Goal: Transaction & Acquisition: Subscribe to service/newsletter

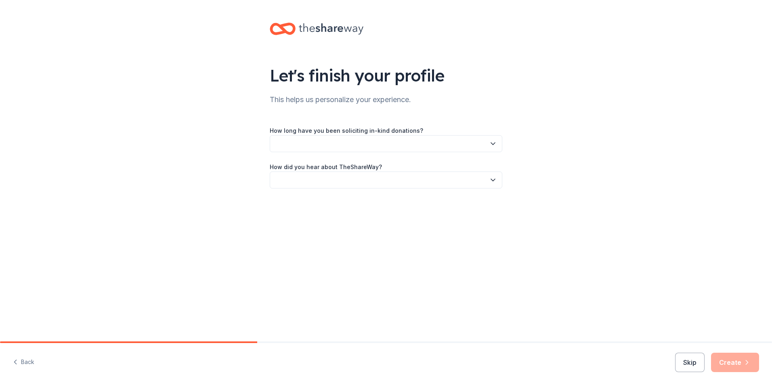
click at [488, 144] on button "button" at bounding box center [386, 143] width 233 height 17
click at [326, 167] on div "This is my first time!" at bounding box center [303, 166] width 51 height 10
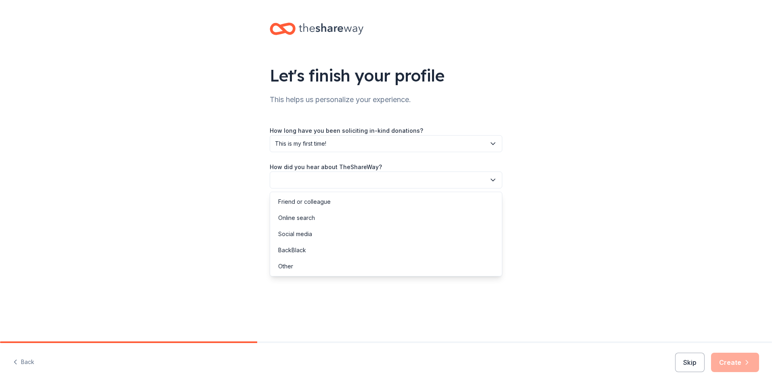
click at [463, 177] on button "button" at bounding box center [386, 180] width 233 height 17
click at [311, 217] on div "Online search" at bounding box center [296, 218] width 37 height 10
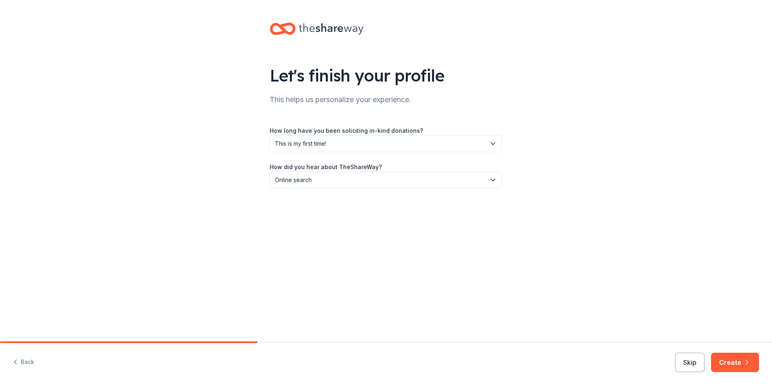
drag, startPoint x: 736, startPoint y: 358, endPoint x: 568, endPoint y: 274, distance: 188.2
click at [568, 274] on div "Let's finish your profile This helps us personalize your experience. How long h…" at bounding box center [386, 192] width 772 height 385
click at [692, 364] on button "Skip" at bounding box center [689, 362] width 29 height 19
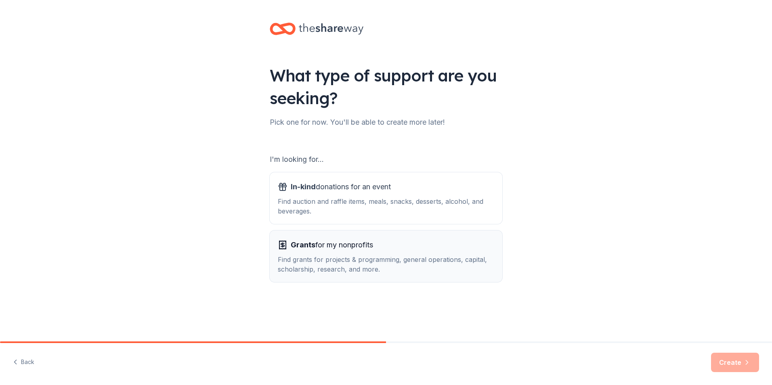
click at [396, 263] on div "Find grants for projects & programming, general operations, capital, scholarshi…" at bounding box center [386, 264] width 217 height 19
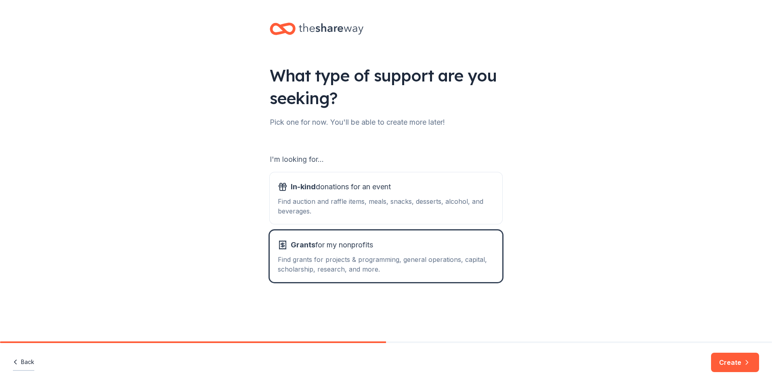
click at [23, 361] on button "Back" at bounding box center [23, 362] width 21 height 17
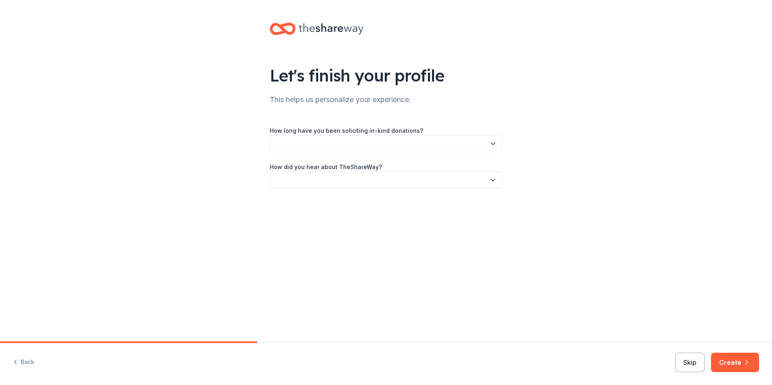
click at [454, 140] on button "button" at bounding box center [386, 143] width 233 height 17
click at [425, 168] on div "This is my first time!" at bounding box center [386, 166] width 229 height 16
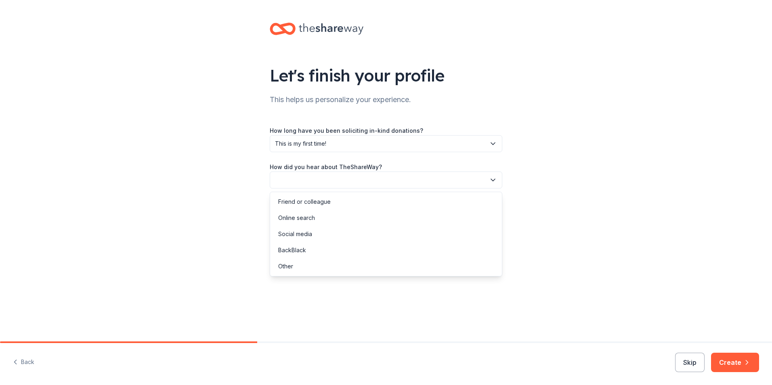
click at [424, 180] on button "button" at bounding box center [386, 180] width 233 height 17
click at [326, 223] on div "Online search" at bounding box center [386, 218] width 229 height 16
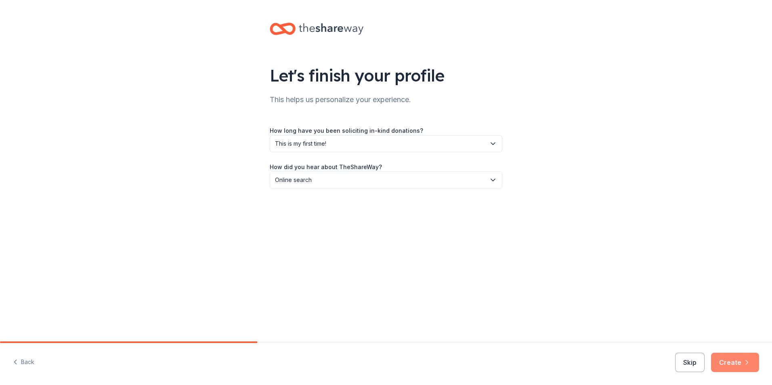
click at [745, 367] on button "Create" at bounding box center [735, 362] width 48 height 19
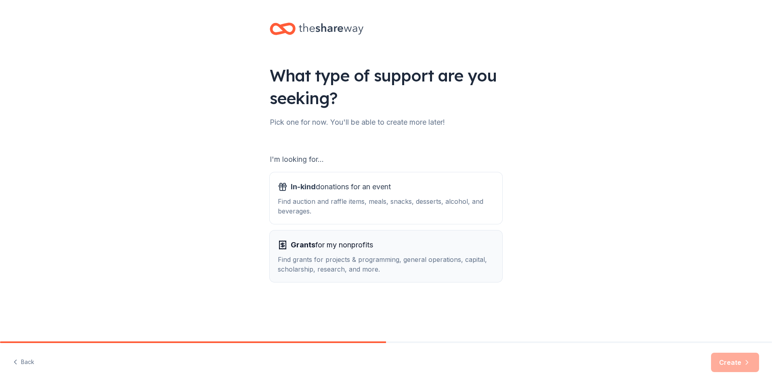
click at [415, 243] on div "Grants for my nonprofits" at bounding box center [386, 245] width 217 height 13
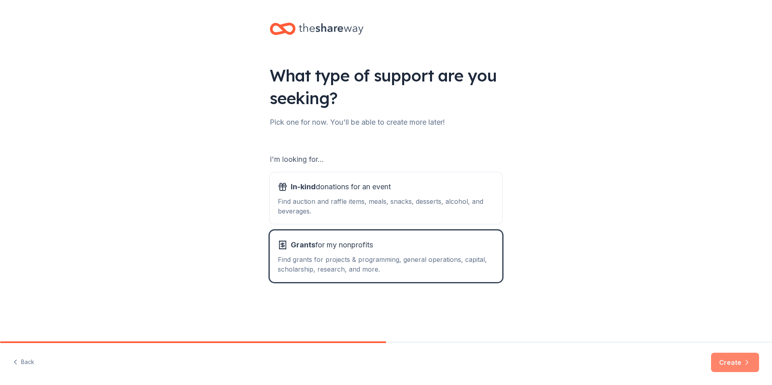
click at [749, 360] on icon "button" at bounding box center [747, 363] width 8 height 8
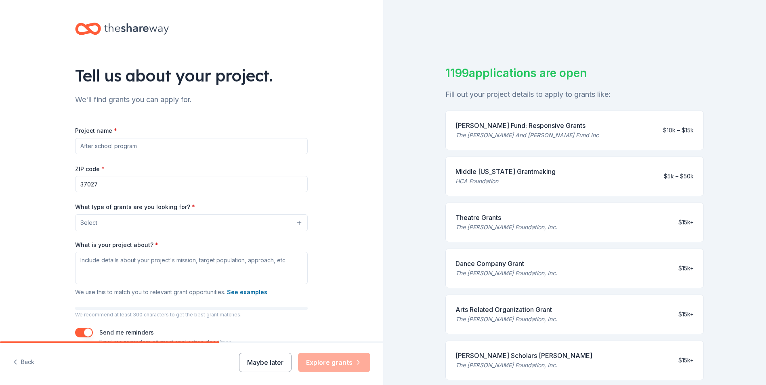
drag, startPoint x: 453, startPoint y: 171, endPoint x: 513, endPoint y: 179, distance: 60.7
click at [513, 179] on div "Middle Tennessee Grantmaking HCA Foundation" at bounding box center [506, 176] width 100 height 19
drag, startPoint x: 503, startPoint y: 181, endPoint x: 446, endPoint y: 160, distance: 59.9
click at [446, 160] on div "Middle Tennessee Grantmaking HCA Foundation $5k – $50k" at bounding box center [575, 177] width 259 height 40
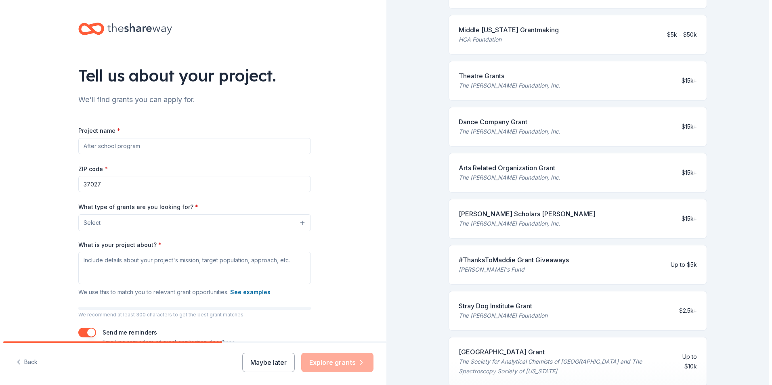
scroll to position [202, 0]
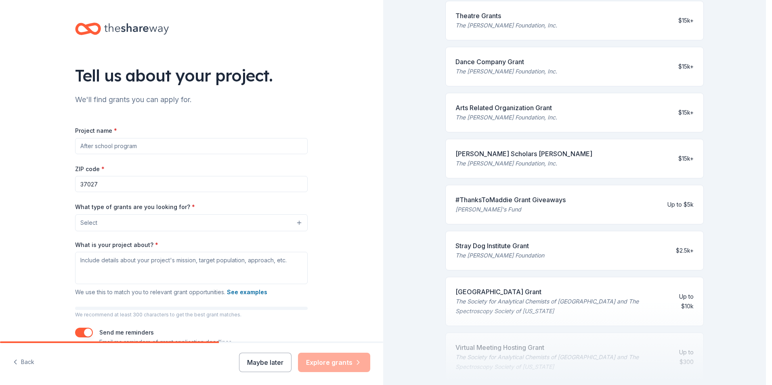
click at [302, 225] on button "Select" at bounding box center [191, 222] width 233 height 17
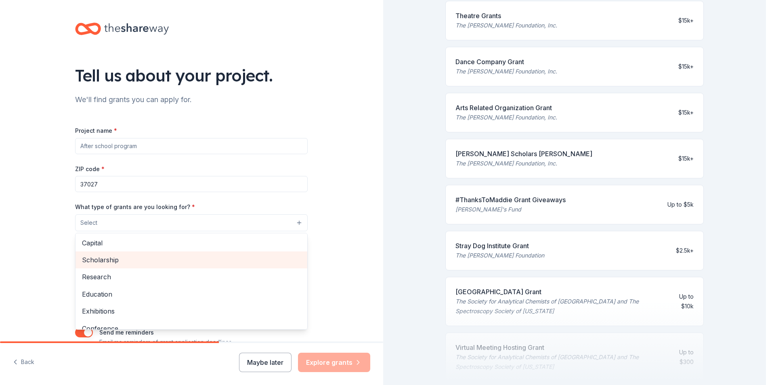
scroll to position [81, 0]
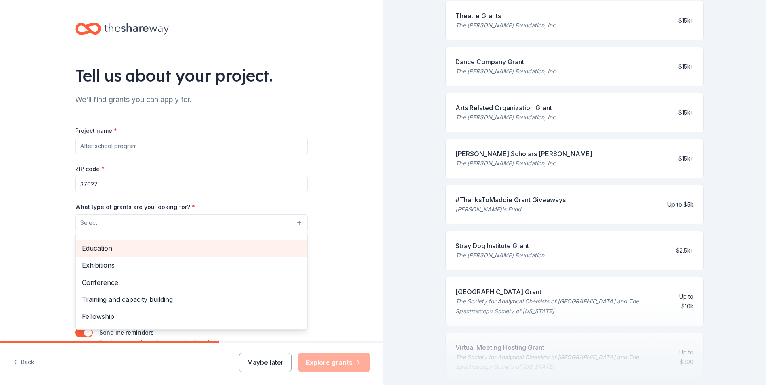
click at [137, 249] on span "Education" at bounding box center [191, 248] width 219 height 11
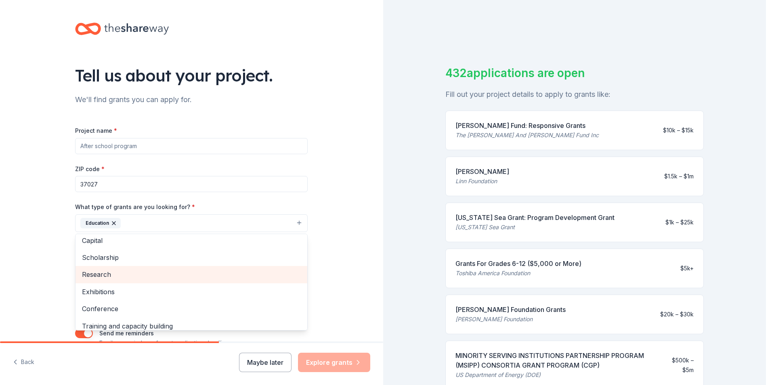
scroll to position [0, 0]
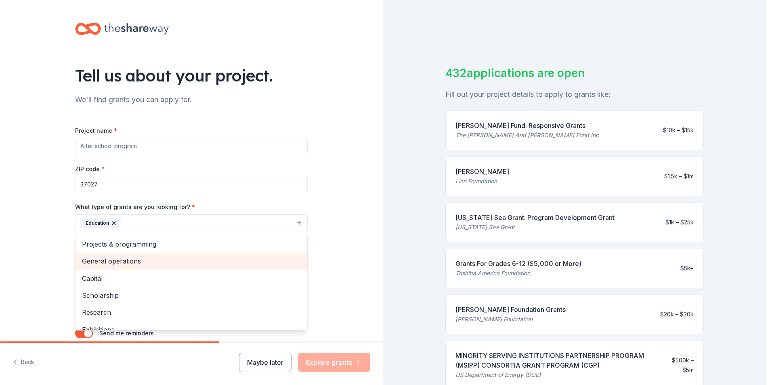
click at [180, 262] on span "General operations" at bounding box center [191, 261] width 219 height 11
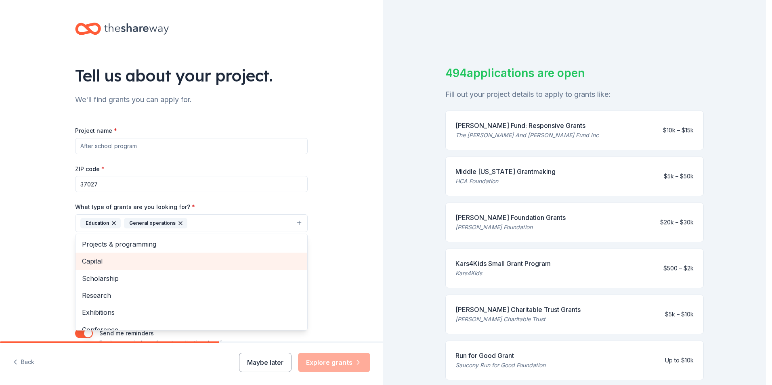
click at [141, 255] on div "Capital" at bounding box center [192, 261] width 232 height 17
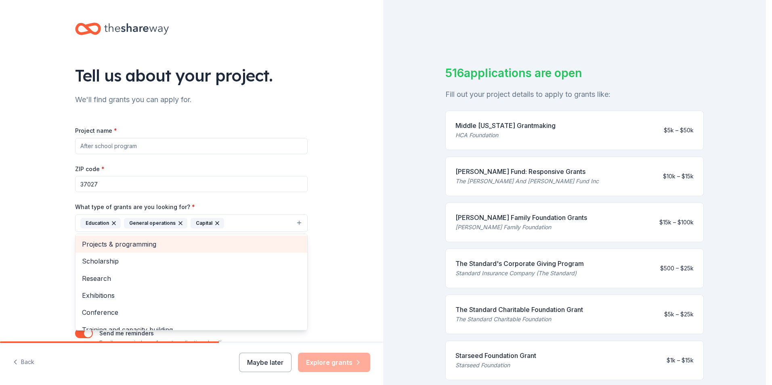
click at [183, 244] on span "Projects & programming" at bounding box center [191, 244] width 219 height 11
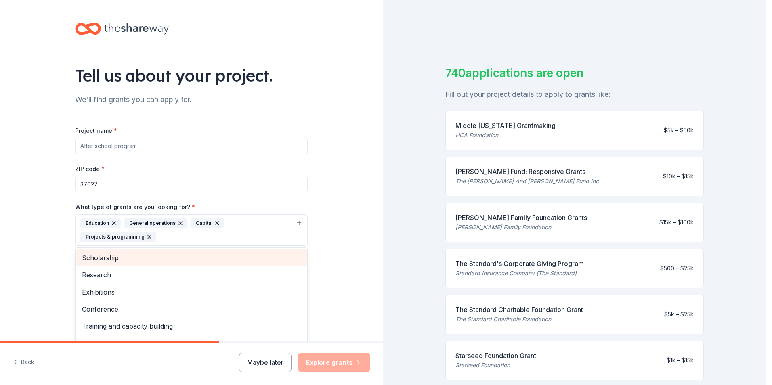
click at [175, 246] on div "Project name * ZIP code * 37027 What type of grants are you looking for? * Educ…" at bounding box center [191, 244] width 233 height 236
click at [294, 221] on button "Education General operations Capital Projects & programming" at bounding box center [191, 230] width 233 height 32
click at [172, 259] on span "Scholarship" at bounding box center [191, 258] width 219 height 11
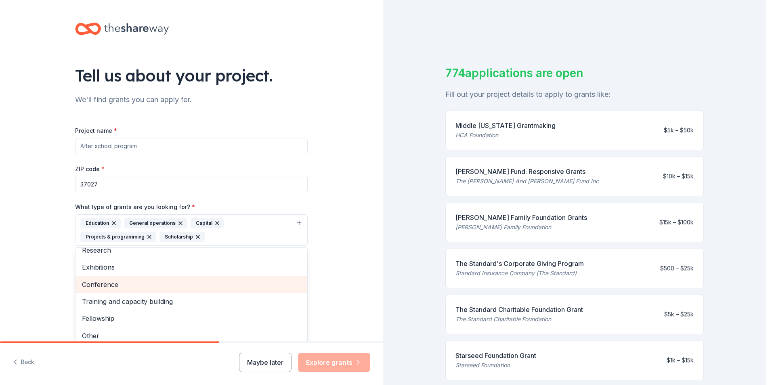
scroll to position [10, 0]
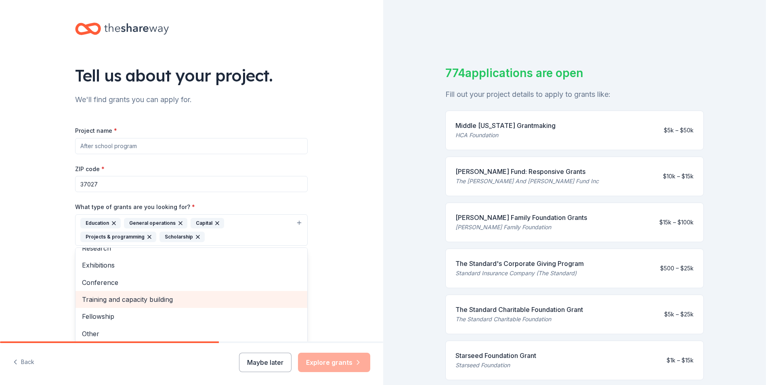
click at [153, 300] on span "Training and capacity building" at bounding box center [191, 299] width 219 height 11
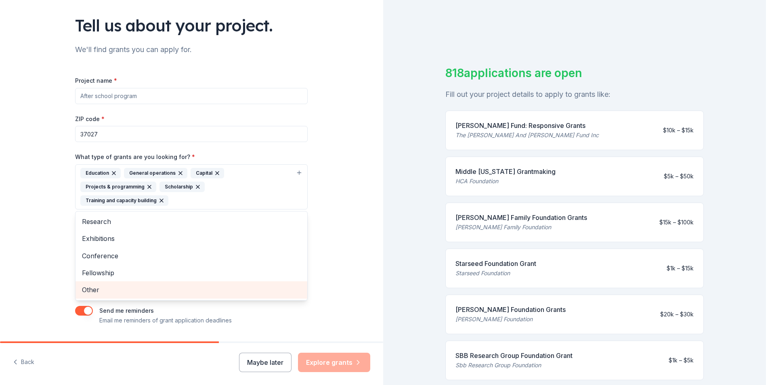
scroll to position [59, 0]
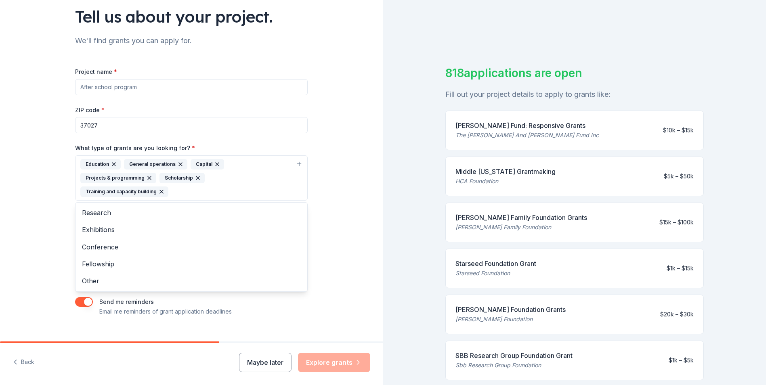
click at [153, 83] on div "Project name * ZIP code * 37027 What type of grants are you looking for? * Educ…" at bounding box center [191, 192] width 233 height 250
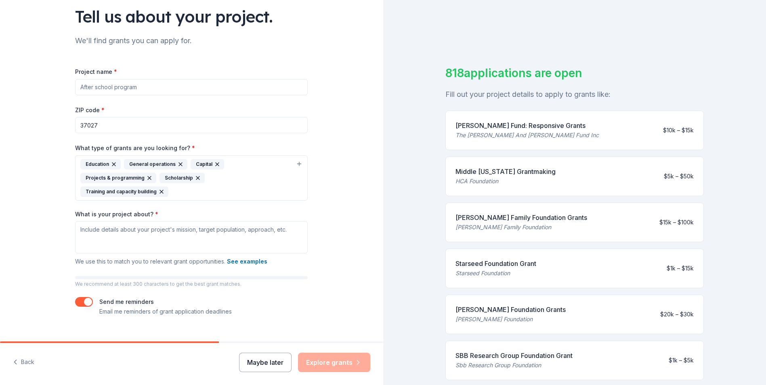
click at [280, 362] on button "Maybe later" at bounding box center [265, 362] width 53 height 19
click at [278, 364] on button "Maybe later" at bounding box center [265, 362] width 53 height 19
click at [271, 361] on button "Maybe later" at bounding box center [265, 362] width 53 height 19
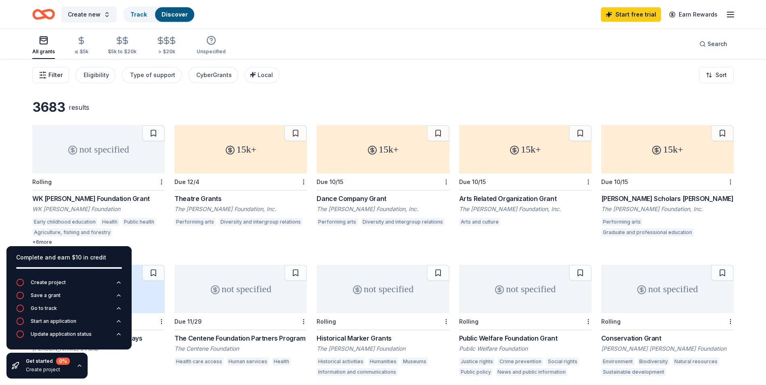
click at [66, 78] on button "Filter" at bounding box center [50, 75] width 37 height 16
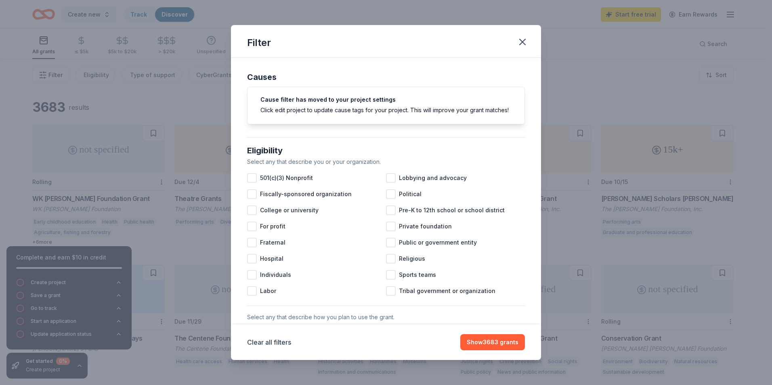
click at [61, 76] on div "Filter Causes Cause filter has moved to your project settings Click edit projec…" at bounding box center [386, 192] width 772 height 385
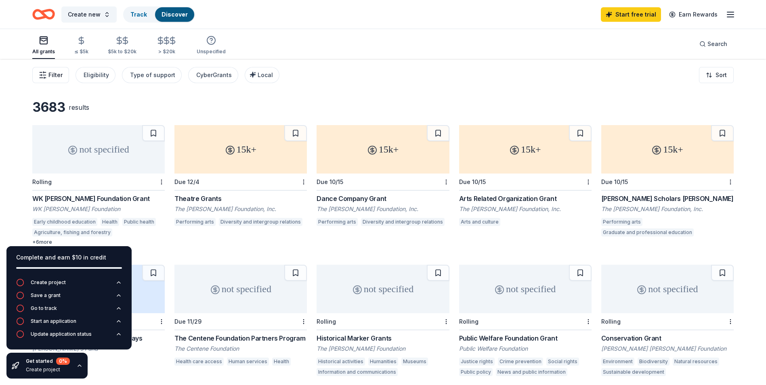
click at [61, 76] on span "Filter" at bounding box center [55, 75] width 14 height 10
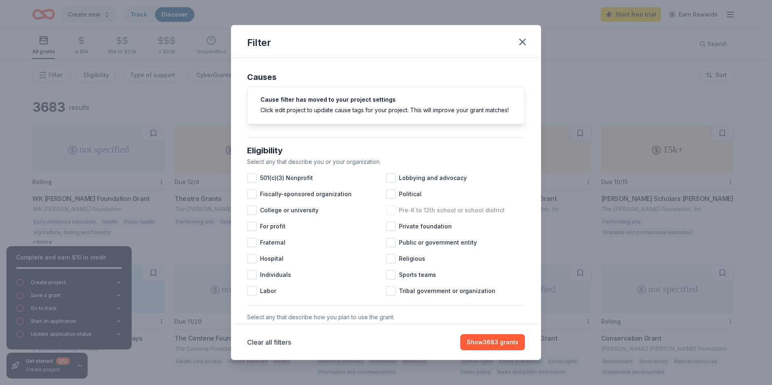
click at [389, 215] on div at bounding box center [391, 211] width 10 height 10
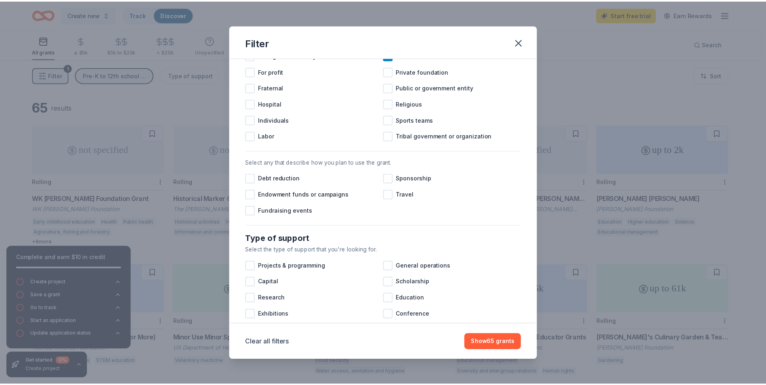
scroll to position [202, 0]
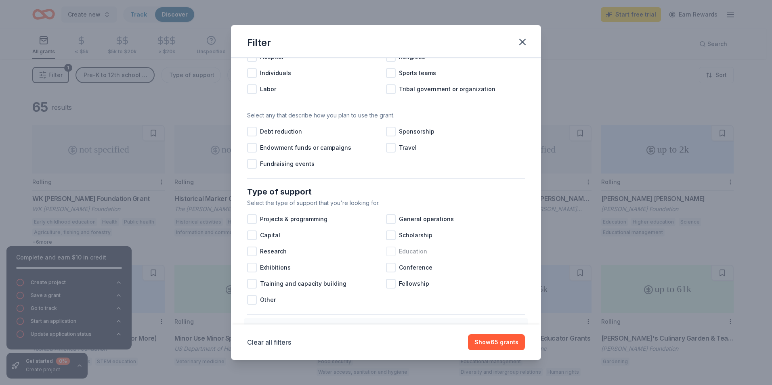
click at [395, 257] on div "Education" at bounding box center [455, 252] width 139 height 16
click at [389, 224] on div at bounding box center [391, 219] width 10 height 10
click at [484, 328] on div "Clear all filters Show 37 grants" at bounding box center [386, 343] width 310 height 36
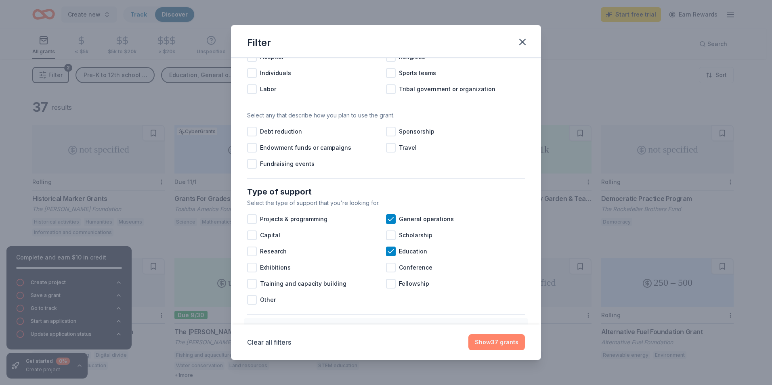
click at [508, 344] on button "Show 37 grants" at bounding box center [497, 342] width 57 height 16
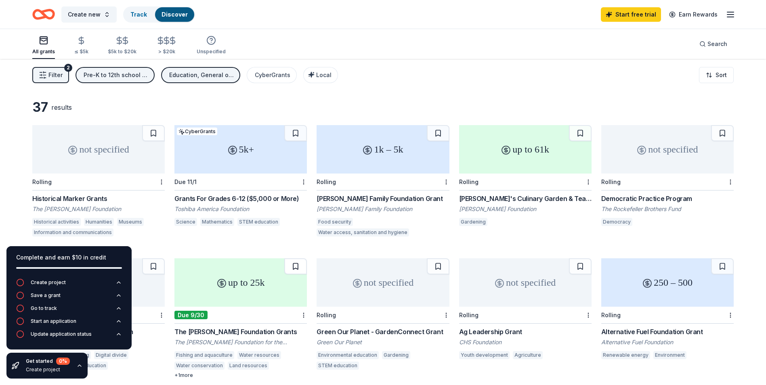
scroll to position [40, 0]
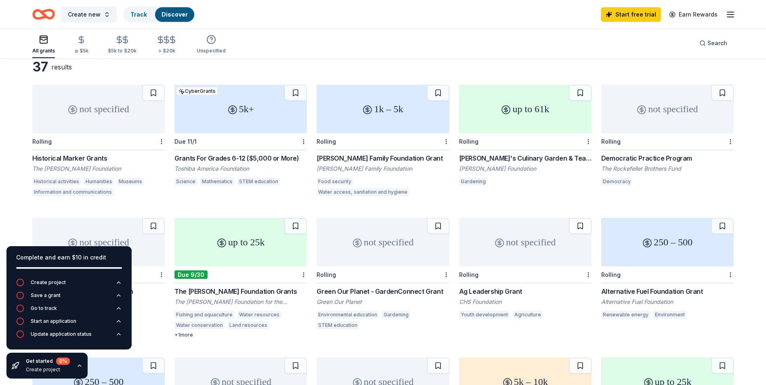
click at [236, 127] on div "5k+" at bounding box center [241, 109] width 132 height 48
click at [177, 334] on div "+ 1 more" at bounding box center [241, 335] width 132 height 6
click at [673, 124] on div "not specified" at bounding box center [667, 109] width 132 height 48
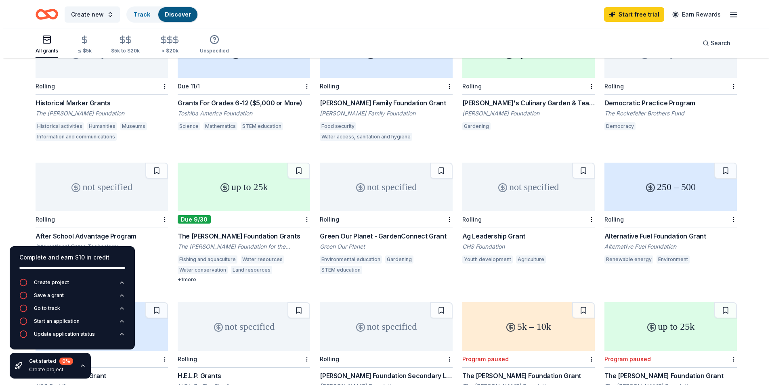
scroll to position [0, 0]
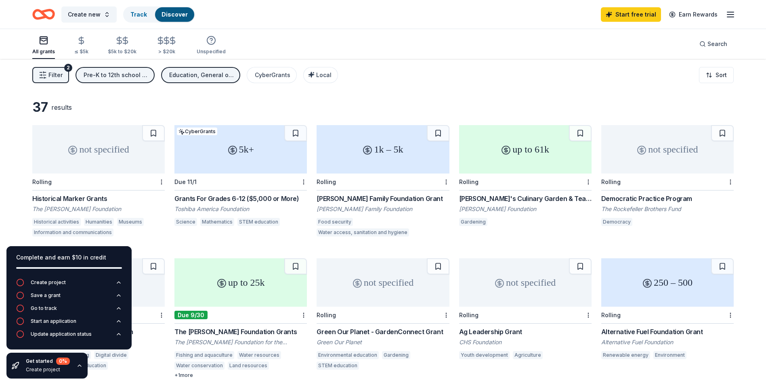
click at [50, 75] on span "Filter" at bounding box center [55, 75] width 14 height 10
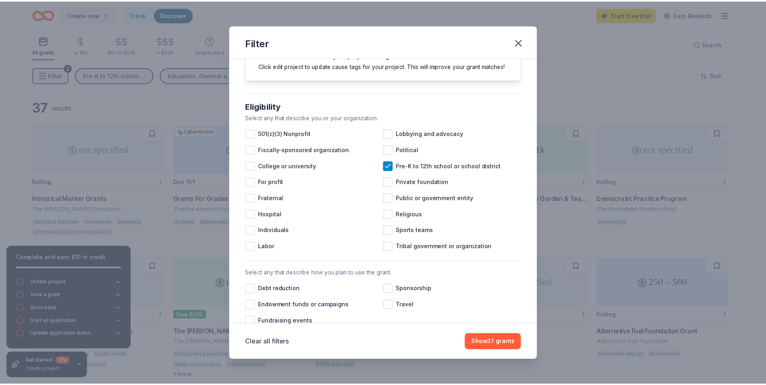
scroll to position [40, 0]
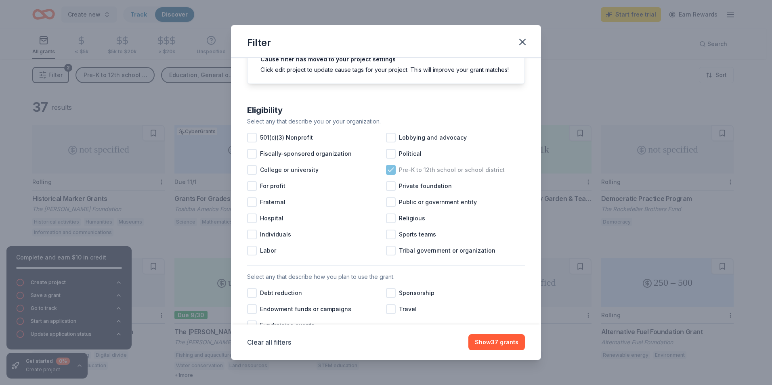
click at [393, 178] on div "Pre-K to 12th school or school district" at bounding box center [455, 170] width 139 height 16
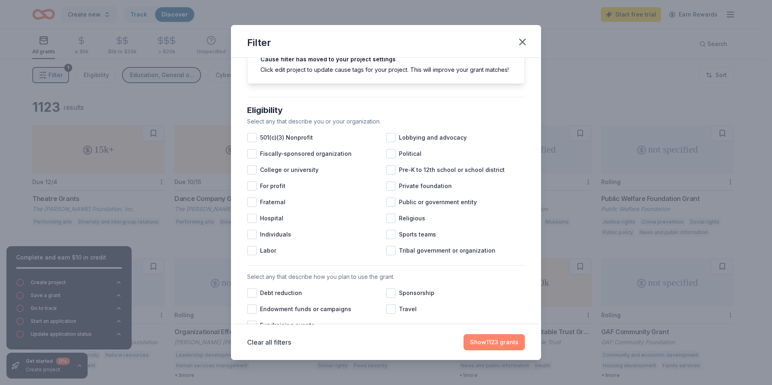
click at [517, 346] on button "Show 1123 grants" at bounding box center [494, 342] width 61 height 16
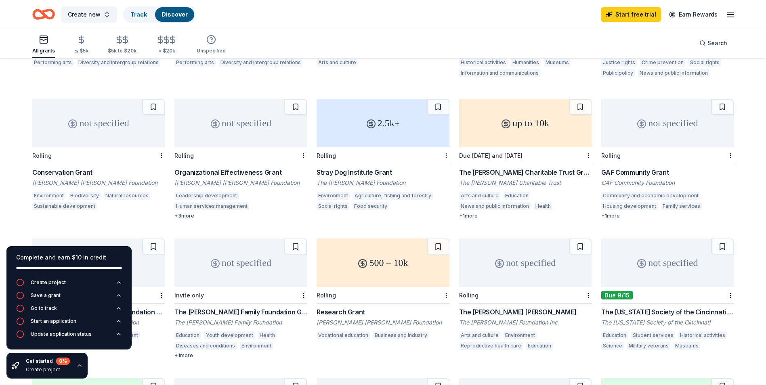
scroll to position [162, 0]
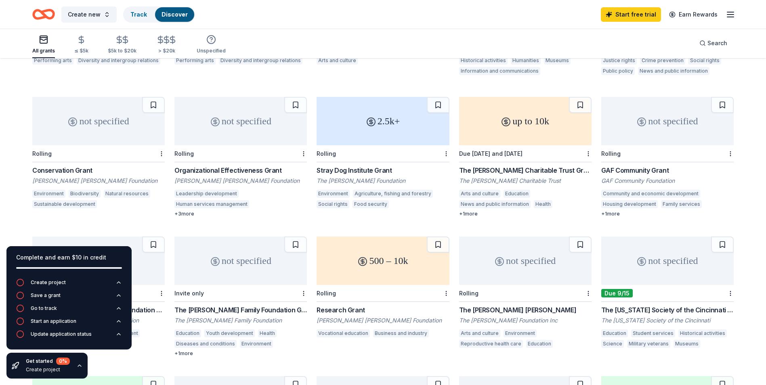
click at [528, 131] on div "up to 10k" at bounding box center [525, 121] width 132 height 48
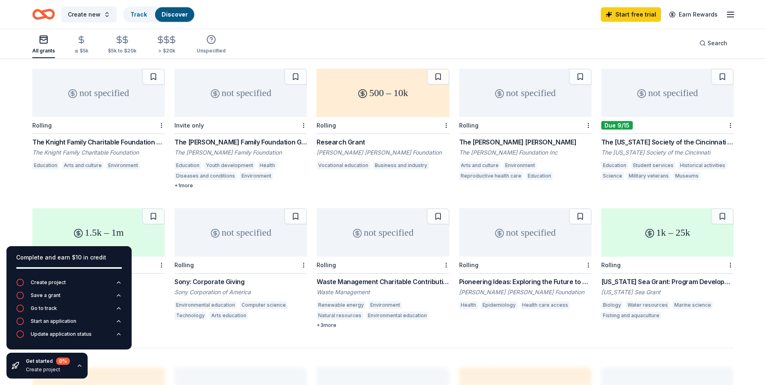
scroll to position [242, 0]
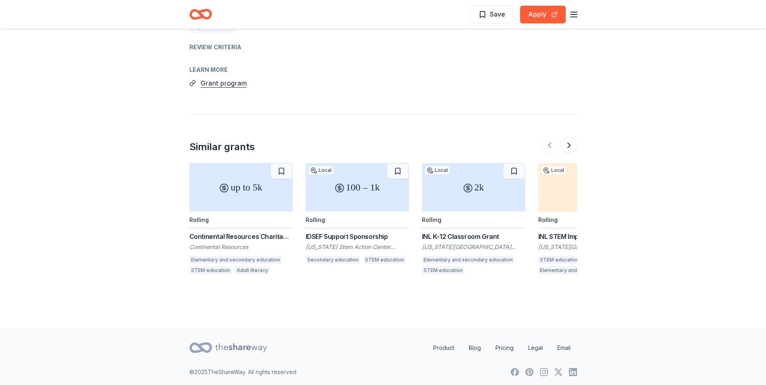
scroll to position [915, 0]
click at [568, 146] on button at bounding box center [569, 144] width 16 height 16
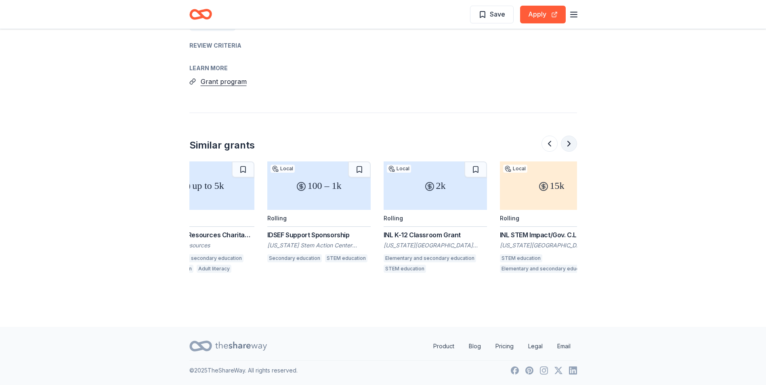
scroll to position [0, 65]
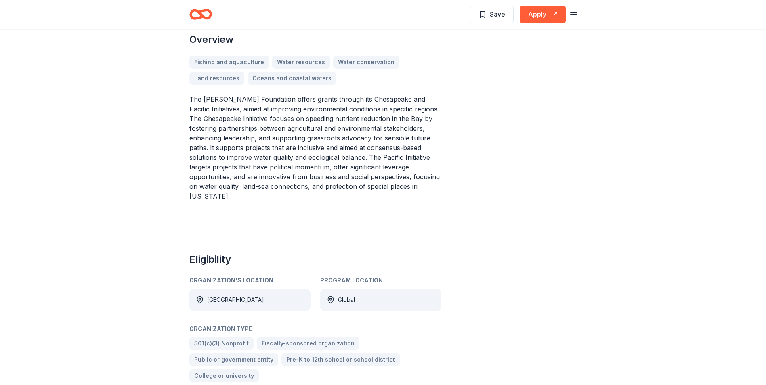
scroll to position [199, 0]
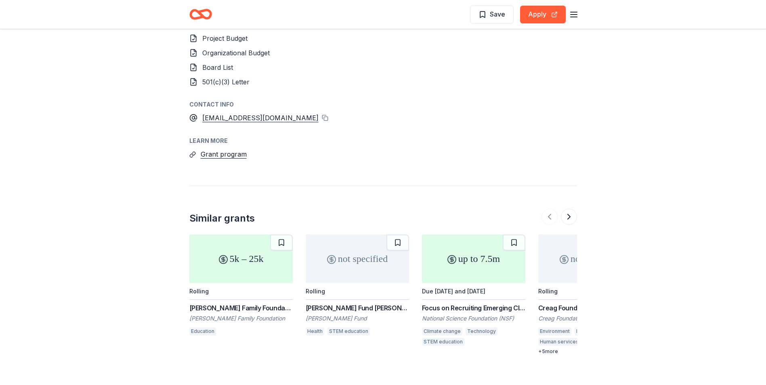
scroll to position [776, 0]
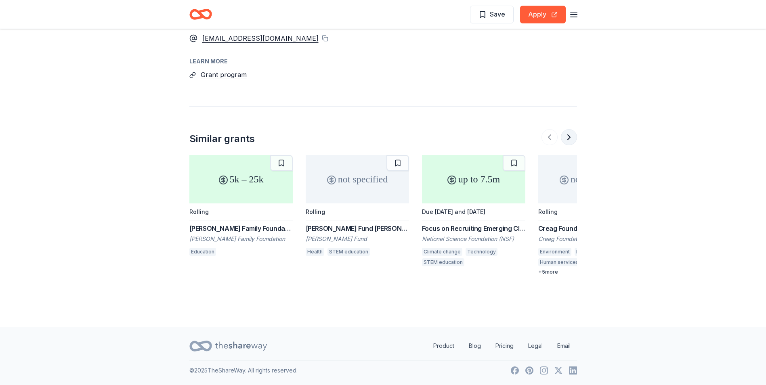
click at [574, 138] on button at bounding box center [569, 137] width 16 height 16
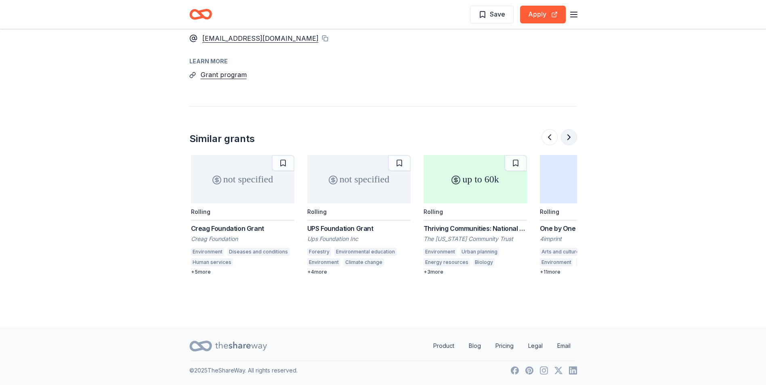
scroll to position [0, 349]
click at [503, 202] on div "up to 60k" at bounding box center [473, 179] width 103 height 48
click at [570, 135] on button at bounding box center [569, 137] width 16 height 16
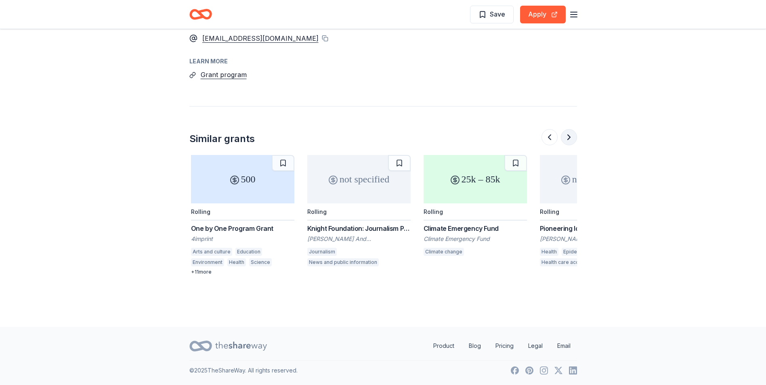
scroll to position [0, 698]
click at [229, 186] on div "500" at bounding box center [240, 179] width 103 height 48
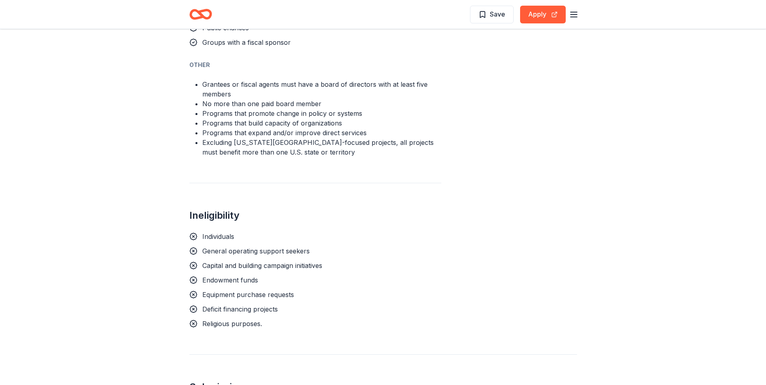
scroll to position [606, 0]
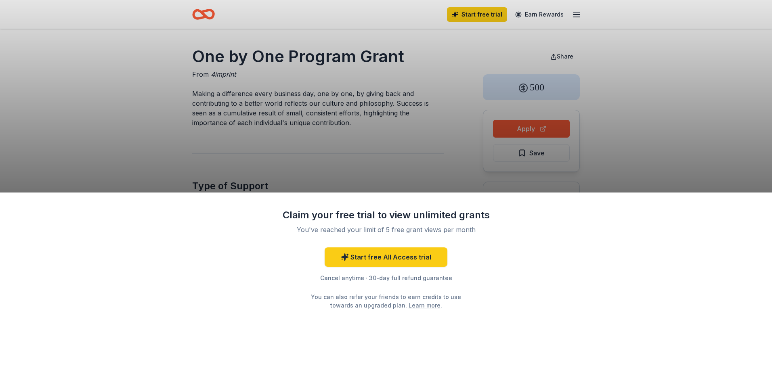
click at [410, 150] on div "Claim your free trial to view unlimited grants You've reached your limit of 5 f…" at bounding box center [386, 192] width 772 height 385
click at [437, 151] on div "Claim your free trial to view unlimited grants You've reached your limit of 5 f…" at bounding box center [386, 192] width 772 height 385
click at [420, 257] on link "Start free All Access trial" at bounding box center [386, 257] width 123 height 19
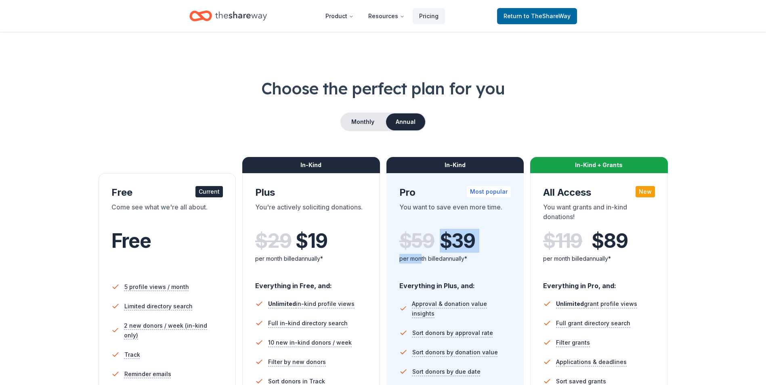
drag, startPoint x: 420, startPoint y: 257, endPoint x: 428, endPoint y: 229, distance: 29.0
click at [428, 229] on div "$ 59 $ 39 per month billed annually*" at bounding box center [456, 249] width 112 height 49
drag, startPoint x: 428, startPoint y: 229, endPoint x: 425, endPoint y: 192, distance: 36.9
click at [425, 192] on div "Pro Most popular" at bounding box center [456, 192] width 112 height 13
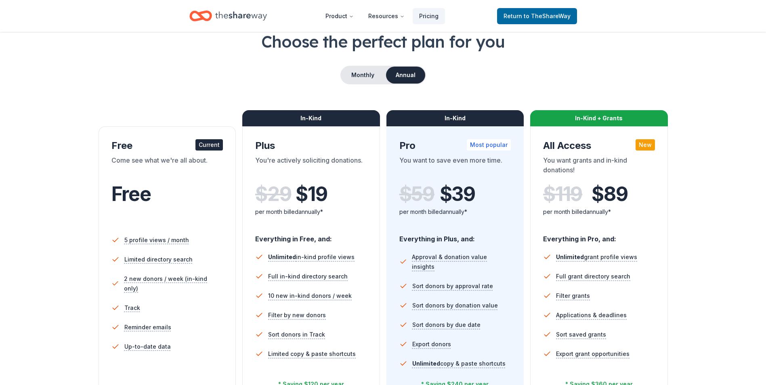
scroll to position [121, 0]
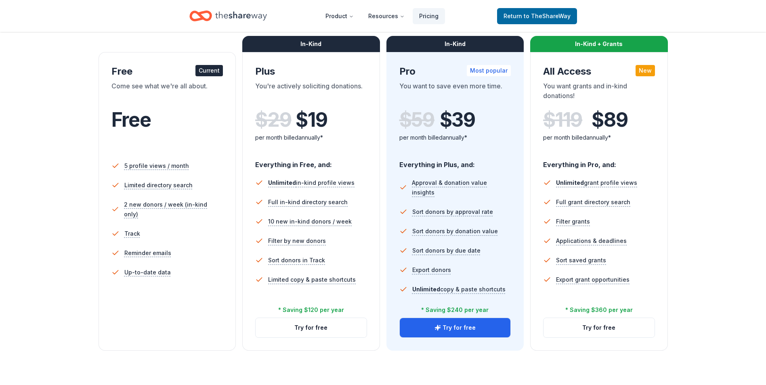
click at [203, 71] on div "Current" at bounding box center [209, 70] width 27 height 11
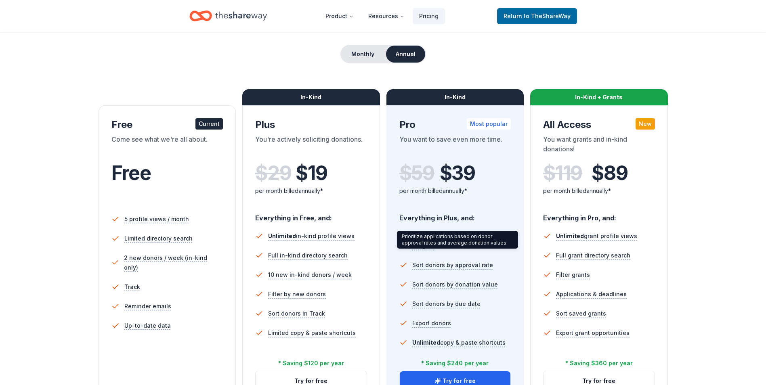
scroll to position [0, 0]
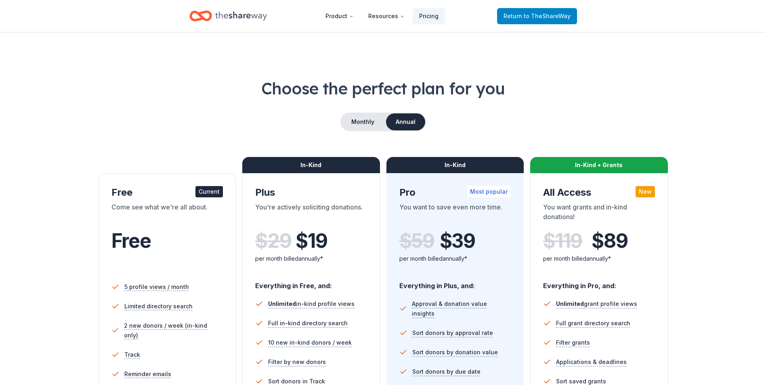
click at [522, 11] on link "Return to TheShareWay" at bounding box center [537, 16] width 80 height 16
